Goal: Task Accomplishment & Management: Use online tool/utility

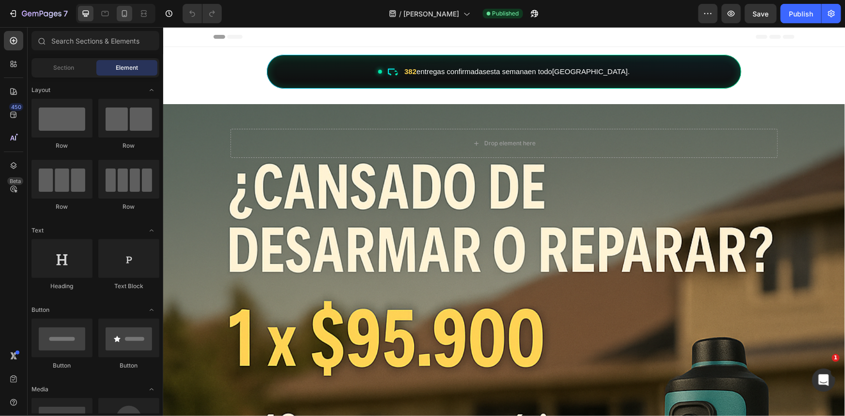
click at [128, 12] on icon at bounding box center [125, 14] width 10 height 10
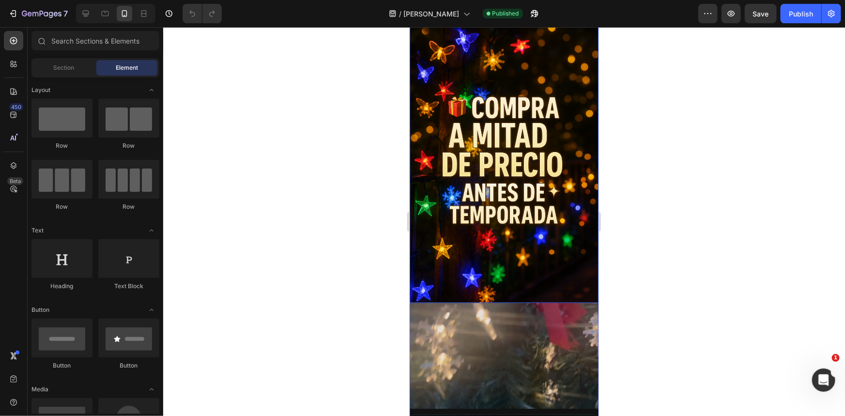
scroll to position [1012, 0]
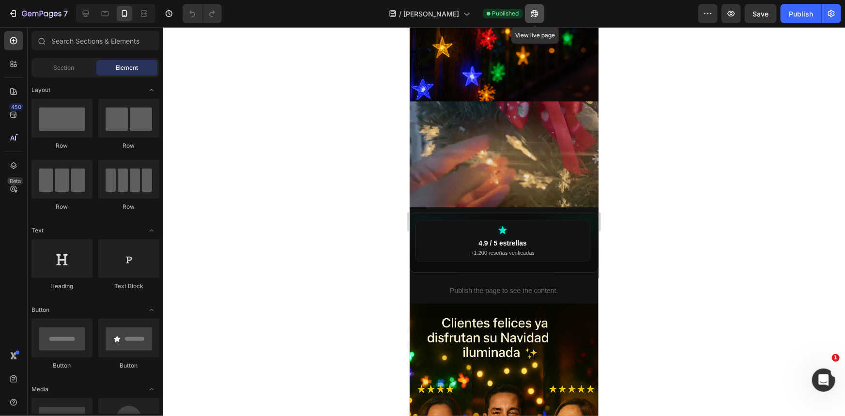
click at [532, 14] on icon "button" at bounding box center [535, 14] width 10 height 10
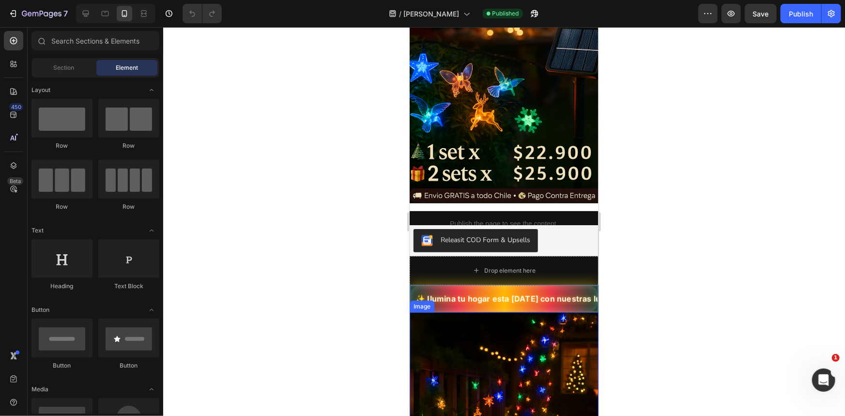
scroll to position [88, 0]
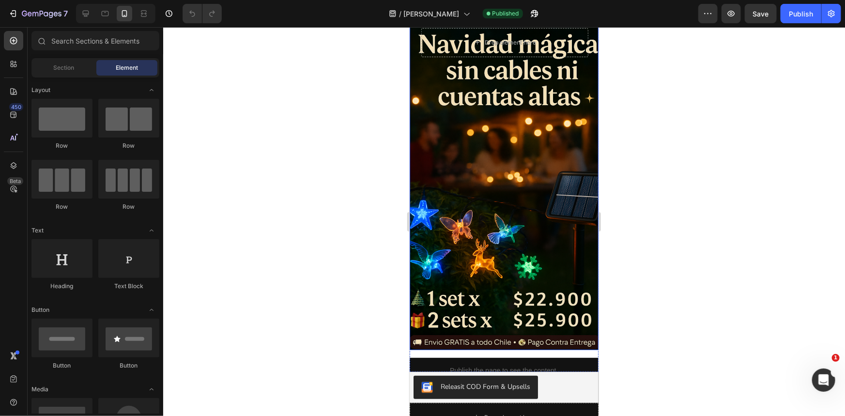
click at [512, 97] on div "Background Image" at bounding box center [503, 181] width 189 height 335
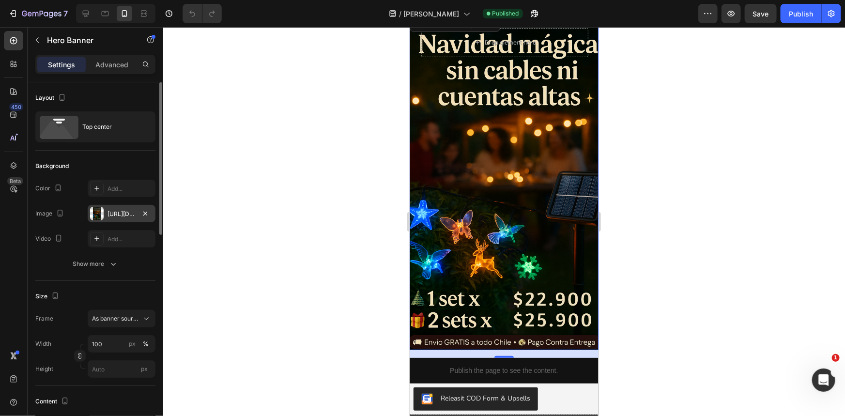
click at [130, 207] on div "[URL][DOMAIN_NAME]" at bounding box center [122, 213] width 68 height 17
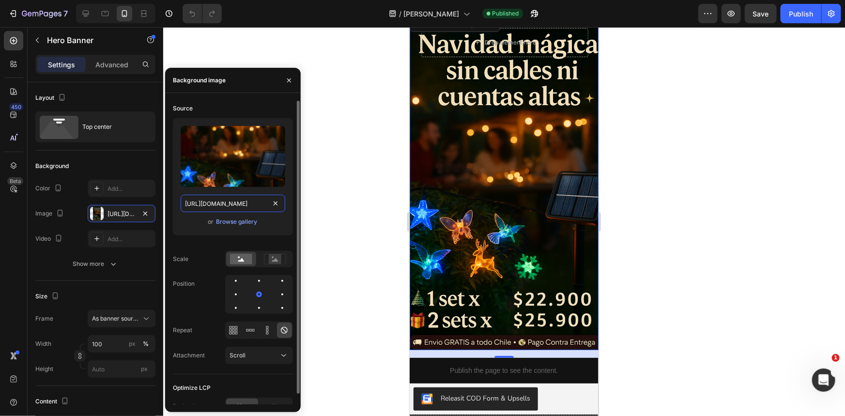
click at [222, 203] on input "[URL][DOMAIN_NAME]" at bounding box center [233, 203] width 105 height 17
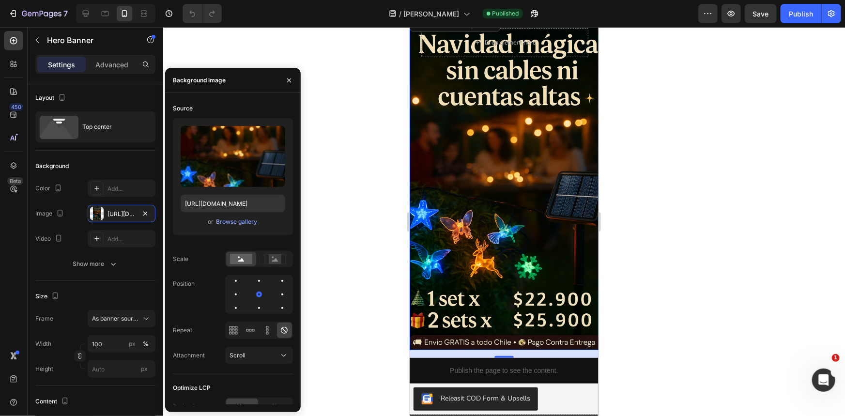
click at [530, 200] on div "Background Image" at bounding box center [503, 181] width 189 height 335
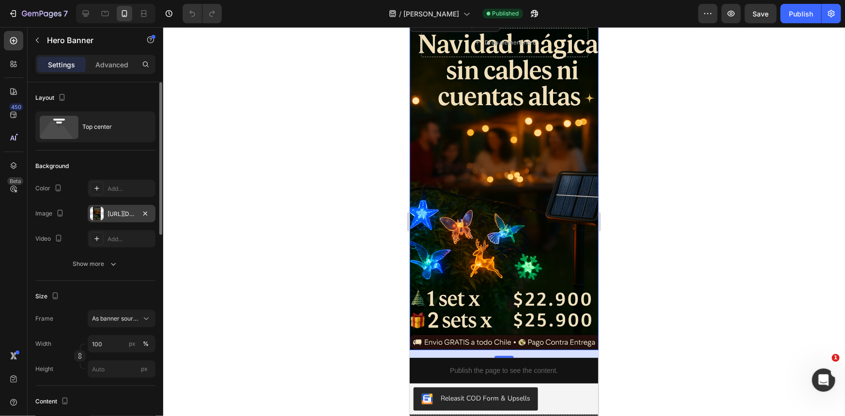
click at [112, 210] on div "[URL][DOMAIN_NAME]" at bounding box center [121, 214] width 28 height 9
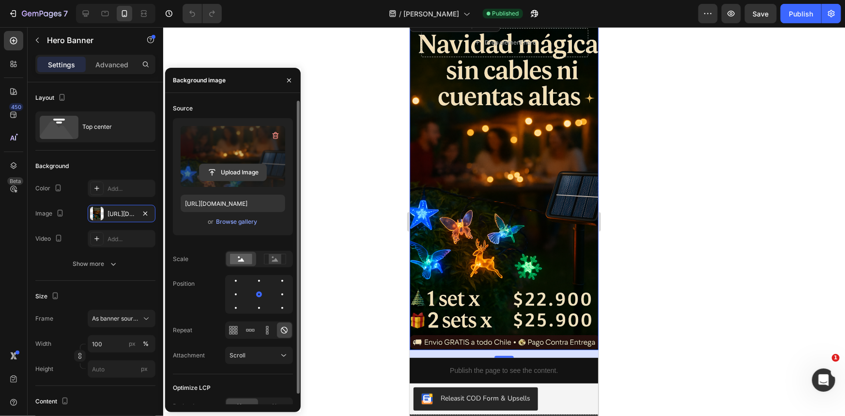
click at [220, 166] on input "file" at bounding box center [232, 172] width 67 height 16
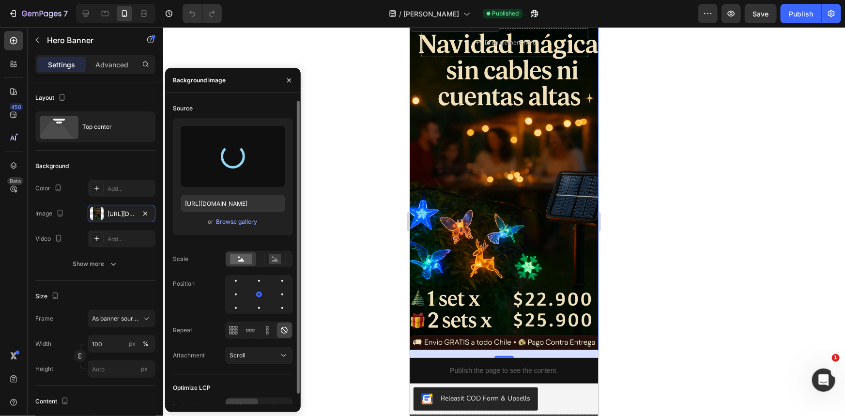
scroll to position [440, 0]
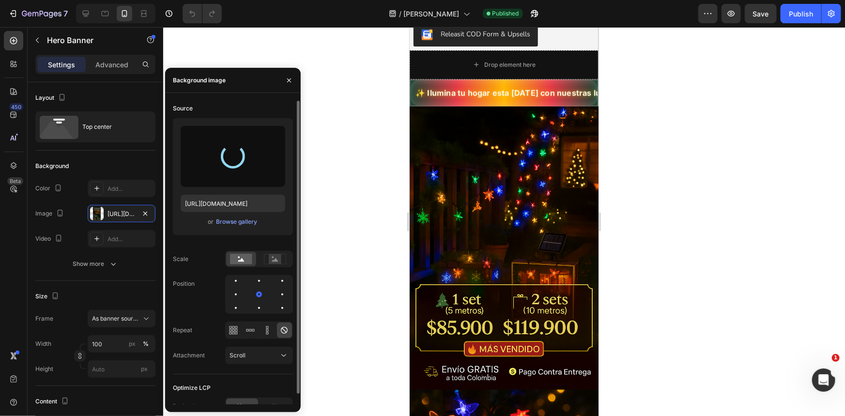
type input "[URL][DOMAIN_NAME]"
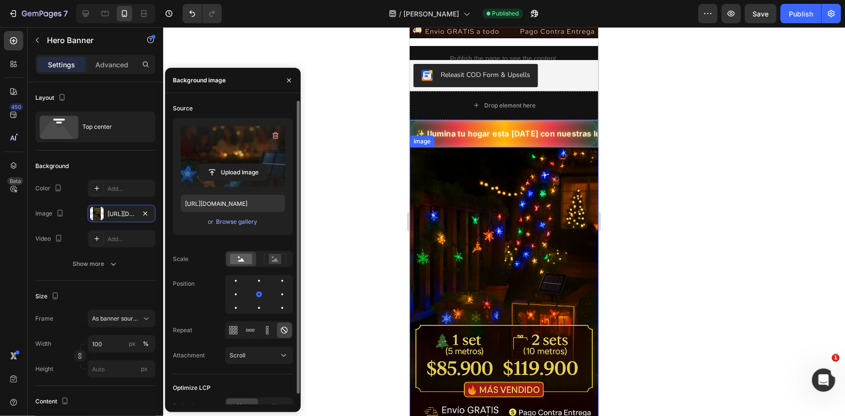
scroll to position [220, 0]
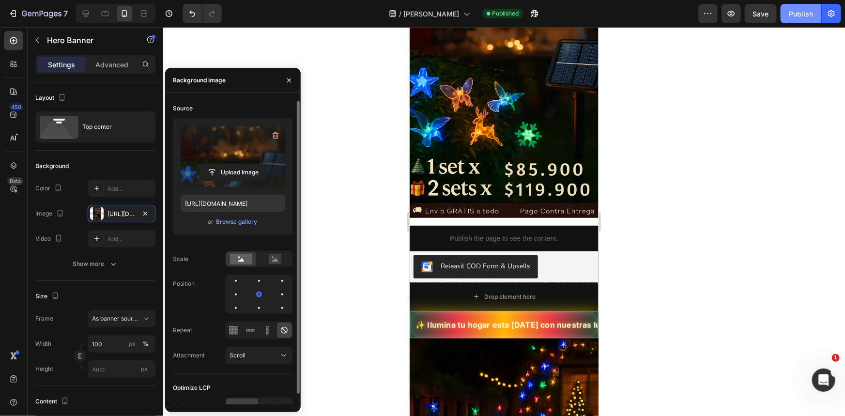
click at [792, 14] on div "Publish" at bounding box center [800, 14] width 24 height 10
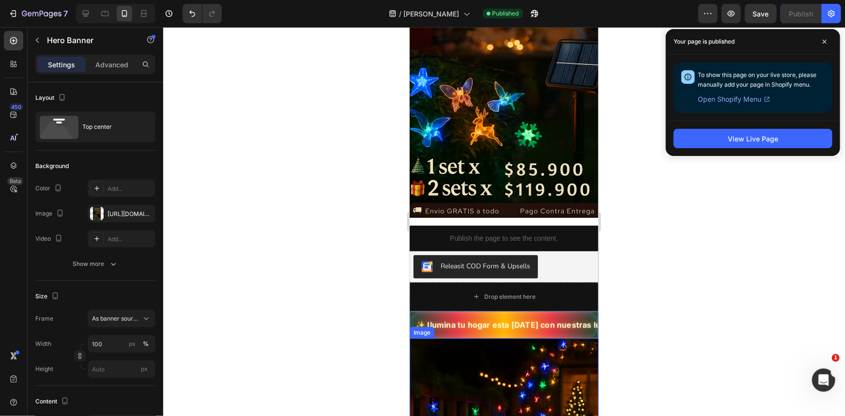
scroll to position [0, 1]
click at [556, 318] on span "✨ Ilumina tu hogar esta [DATE] con nuestras luces LED mágicas 🎄" at bounding box center [497, 324] width 187 height 12
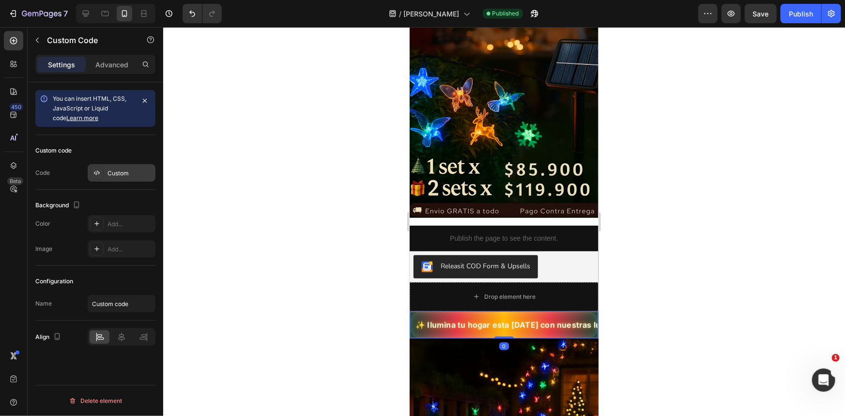
click at [113, 174] on div "Custom" at bounding box center [129, 173] width 45 height 9
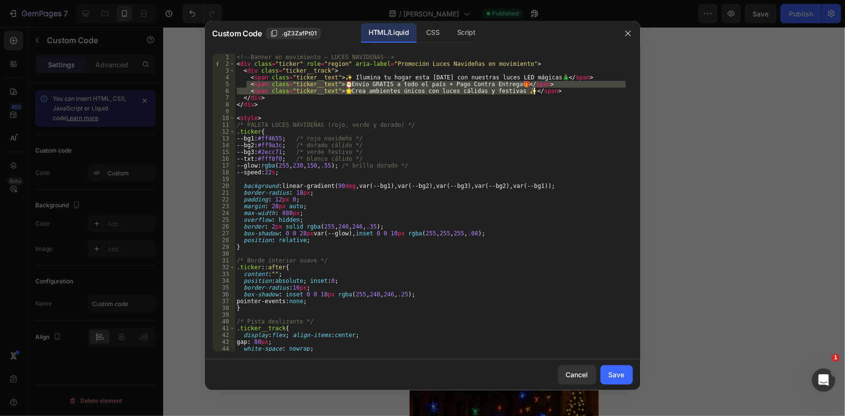
drag, startPoint x: 246, startPoint y: 85, endPoint x: 574, endPoint y: 92, distance: 327.8
click at [574, 92] on div "<!-- Banner en movimiento – LUCES NAVIDEÑAS --> < div class = "ticker" role = "…" at bounding box center [430, 209] width 391 height 311
type textarea "<span class="ticker__text">🎅 Envío GRATIS a todo el país + Pago Contra Entrega …"
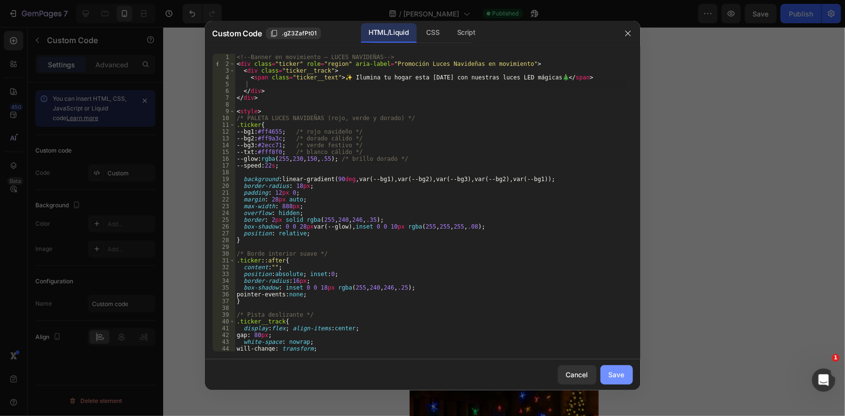
click at [615, 374] on div "Save" at bounding box center [616, 374] width 16 height 10
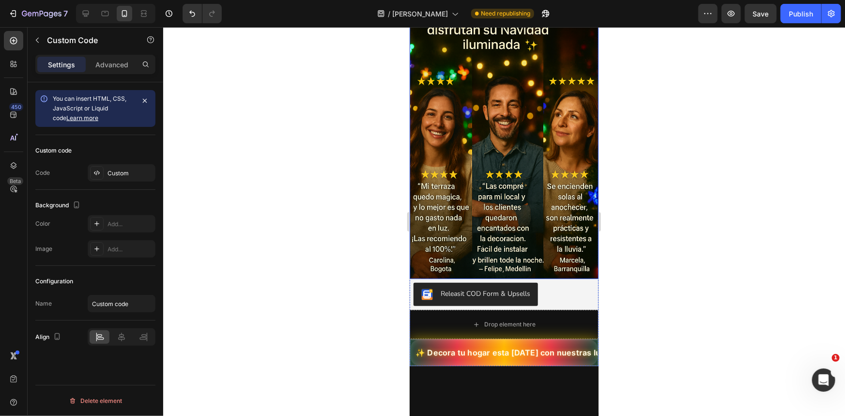
scroll to position [1496, 0]
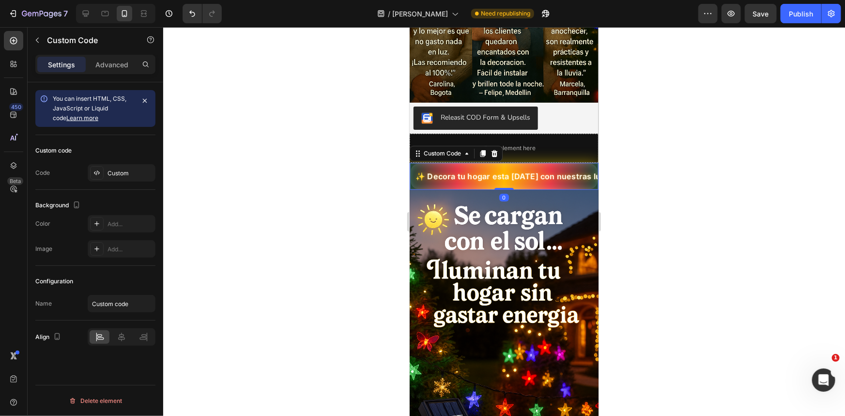
click at [550, 170] on span "✨ Decora tu hogar esta [DATE] con nuestras luces solares mágicas 🎄" at bounding box center [503, 176] width 187 height 12
click at [136, 176] on div "Custom" at bounding box center [129, 173] width 45 height 9
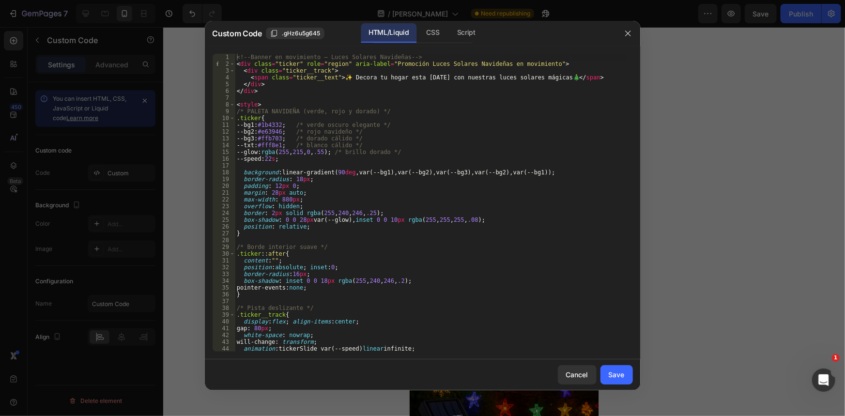
click at [668, 93] on div at bounding box center [422, 208] width 845 height 416
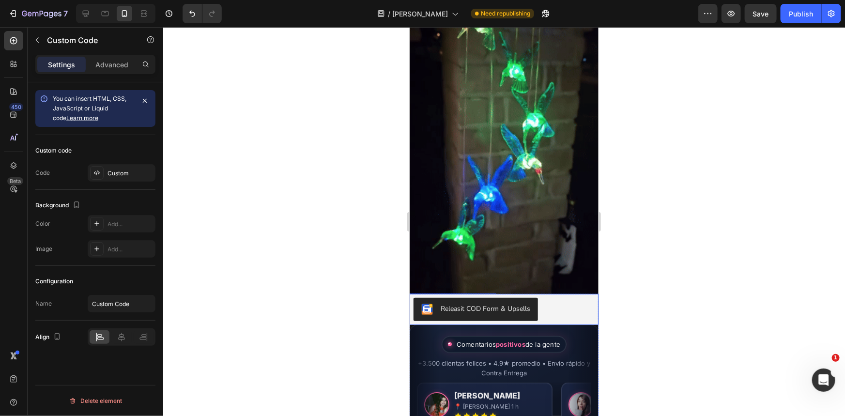
scroll to position [1980, 0]
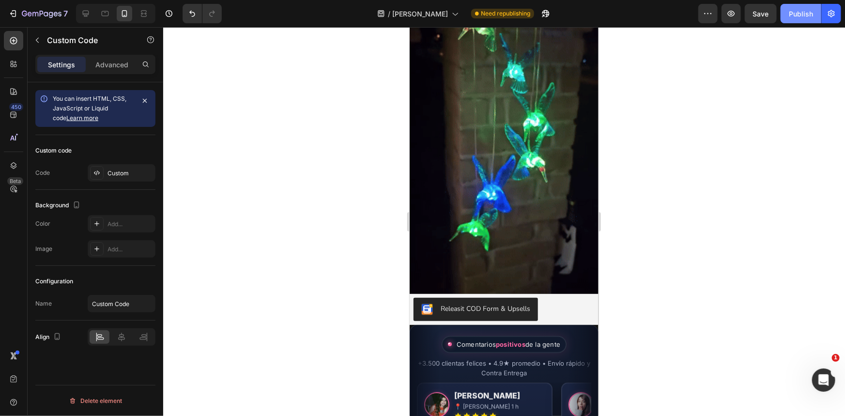
click at [804, 14] on div "Publish" at bounding box center [800, 14] width 24 height 10
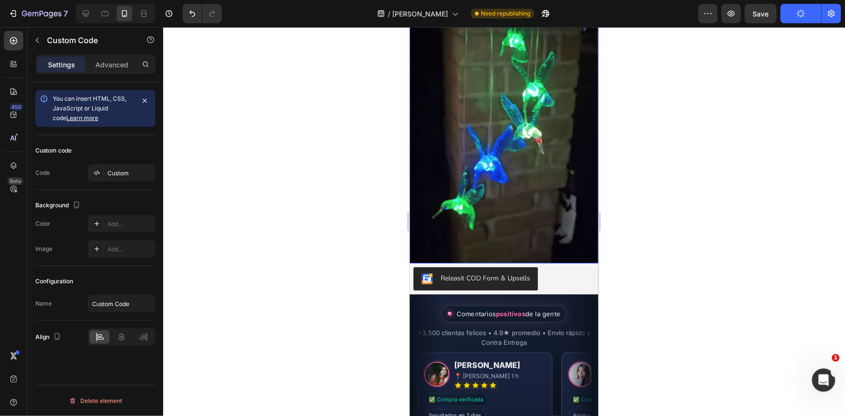
scroll to position [2112, 0]
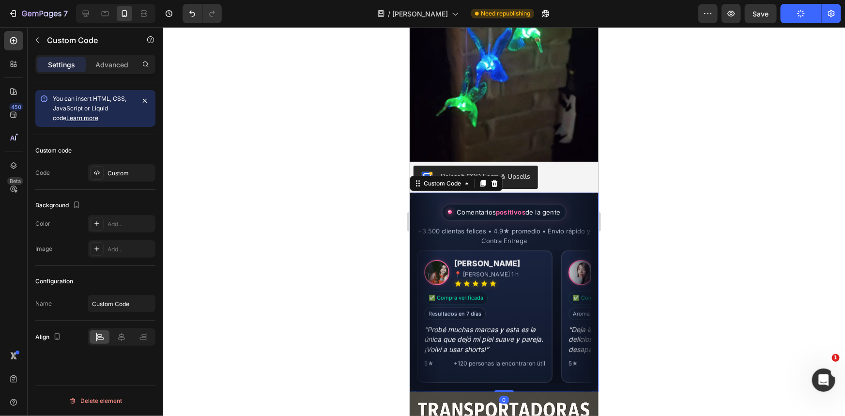
click at [545, 270] on div "[PERSON_NAME] 📍 [PERSON_NAME] 1 h ✅ Compra verificada Resultados en 7 días “Pro…" at bounding box center [502, 316] width 174 height 133
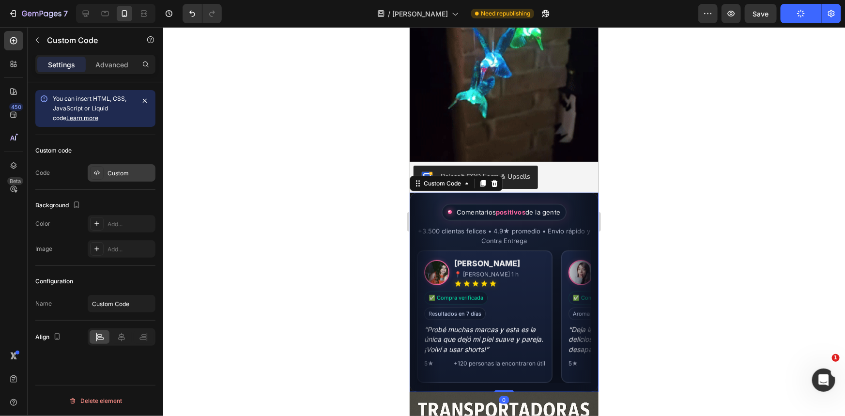
click at [131, 173] on div "Custom" at bounding box center [129, 173] width 45 height 9
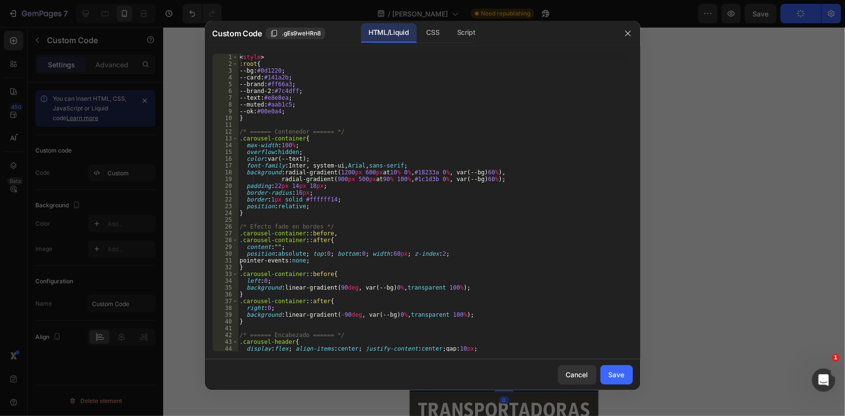
type textarea "border-radius:16px;"
click at [342, 195] on div "< style > :root { --bg : #0d1220 ; --card : #141a2b ; --brand : #ff66a3 ; --bra…" at bounding box center [432, 209] width 388 height 311
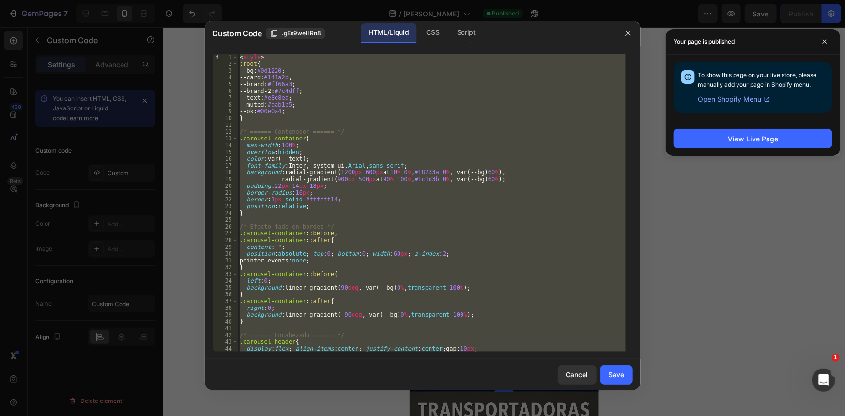
click at [457, 216] on div "< style > :root { --bg : #0d1220 ; --card : #141a2b ; --brand : #ff66a3 ; --bra…" at bounding box center [432, 203] width 388 height 298
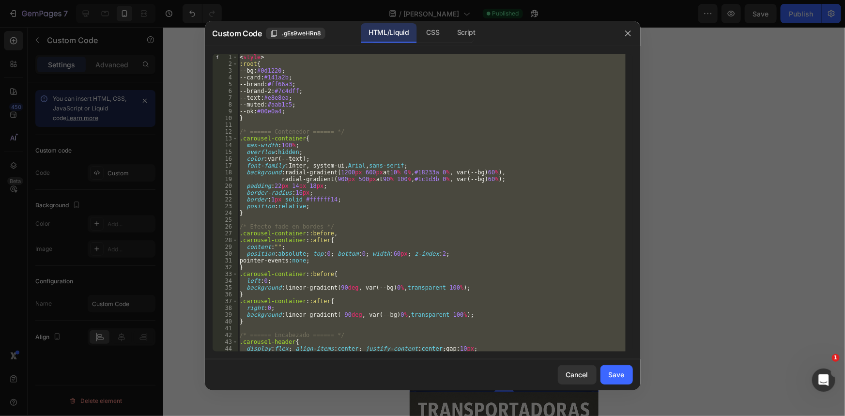
paste textarea
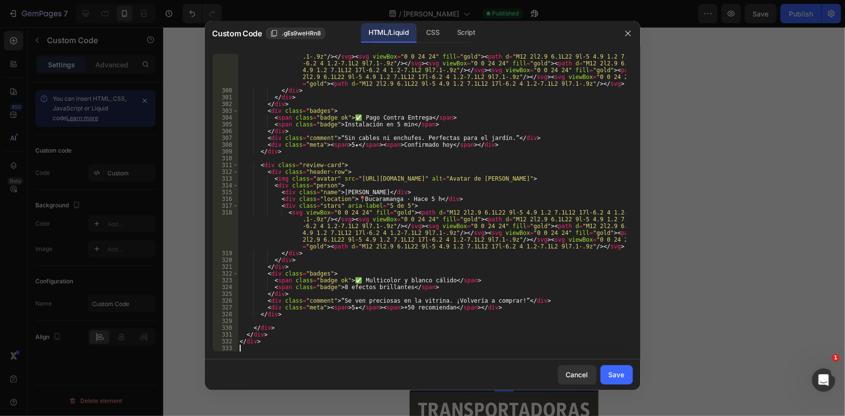
scroll to position [2338, 0]
click at [606, 379] on button "Save" at bounding box center [616, 374] width 32 height 19
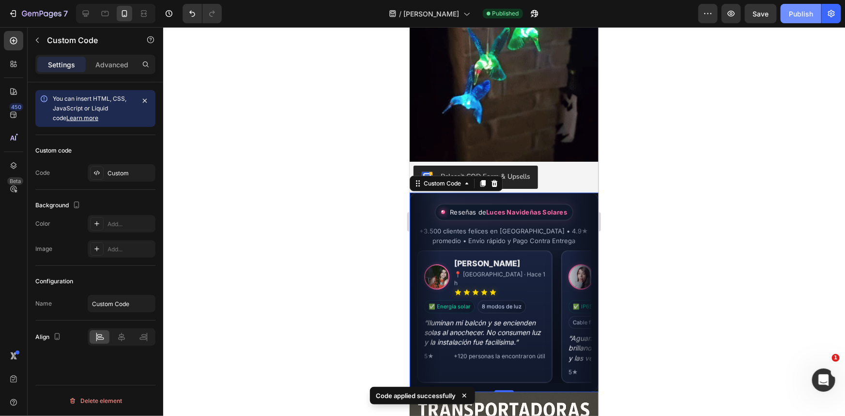
click at [793, 15] on div "Publish" at bounding box center [800, 14] width 24 height 10
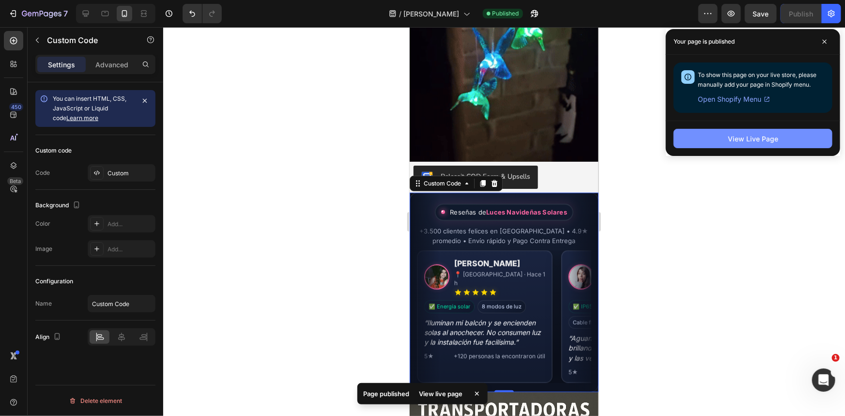
click at [745, 135] on div "View Live Page" at bounding box center [752, 139] width 50 height 10
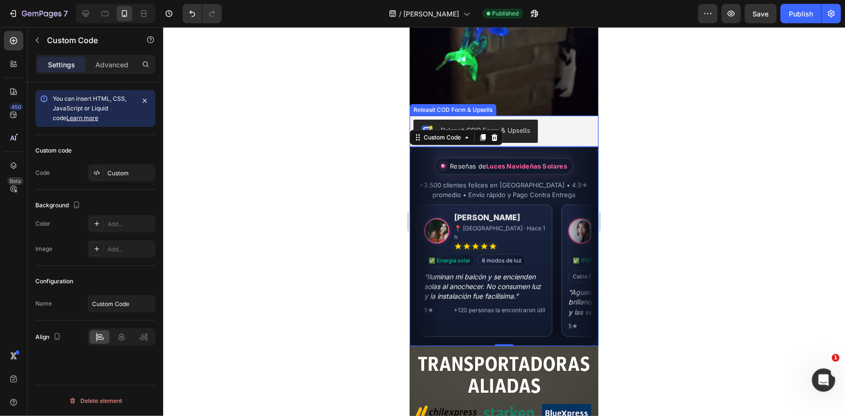
scroll to position [2200, 0]
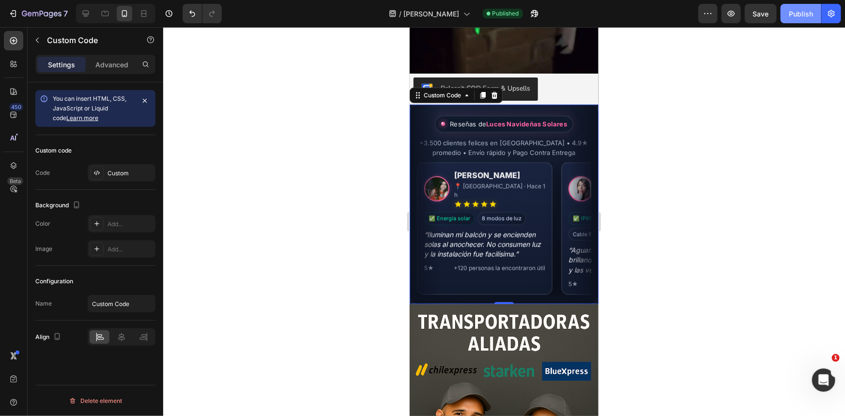
click at [790, 20] on button "Publish" at bounding box center [800, 13] width 41 height 19
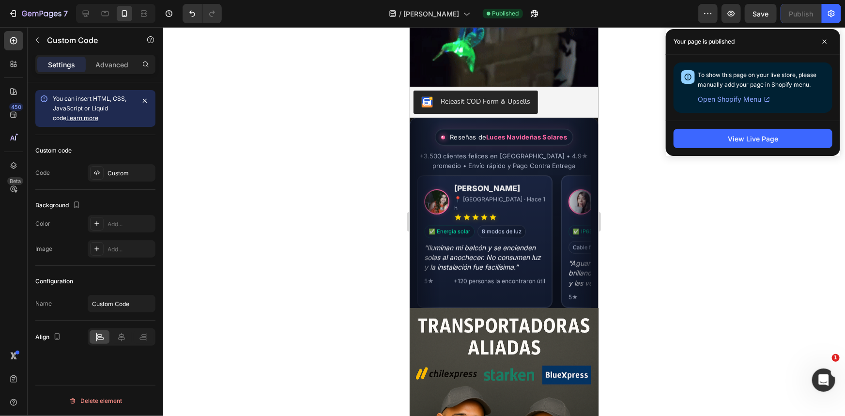
scroll to position [2156, 0]
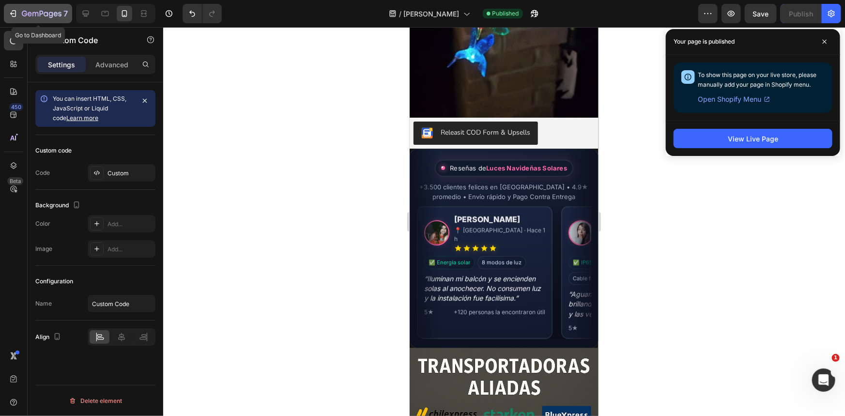
click at [8, 10] on icon "button" at bounding box center [13, 14] width 10 height 10
